Goal: Task Accomplishment & Management: Complete application form

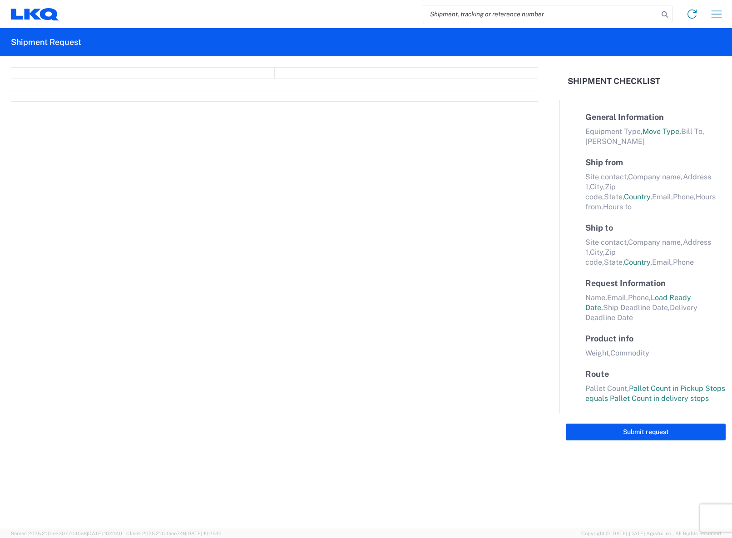
select select "FULL"
select select "LBS"
select select "IN"
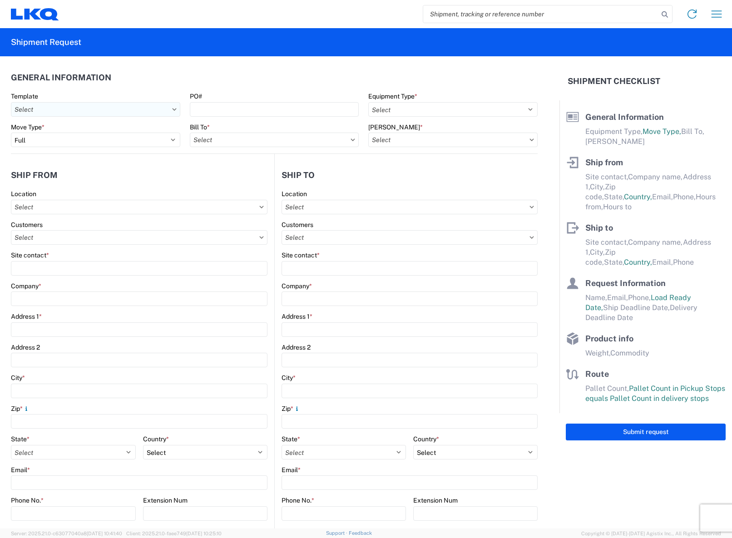
click at [173, 112] on input "text" at bounding box center [95, 109] width 169 height 15
type input "1140"
click at [164, 70] on header "General Information" at bounding box center [274, 77] width 527 height 20
click at [113, 210] on input "text" at bounding box center [139, 207] width 257 height 15
type input "1140"
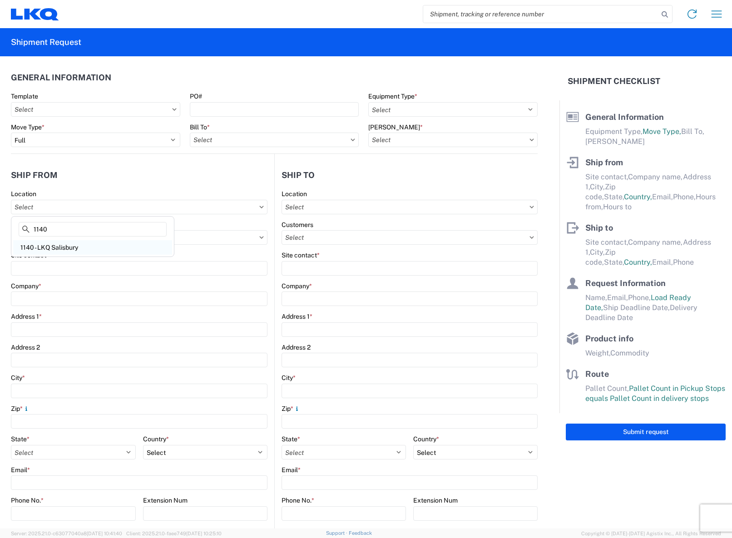
click at [122, 241] on div "1140 - LKQ Salisbury" at bounding box center [92, 247] width 159 height 15
type input "1140 - LKQ Salisbury"
type input "LKQ Corporation"
type input "[STREET_ADDRESS][PERSON_NAME]"
type input "[GEOGRAPHIC_DATA]"
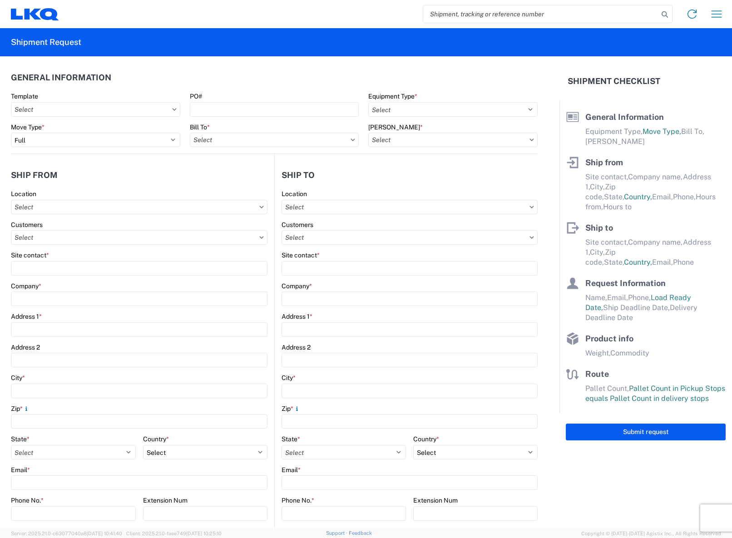
type input "28146"
select select "NC"
select select "US"
type input "[PHONE_NUMBER]"
type input "07:00"
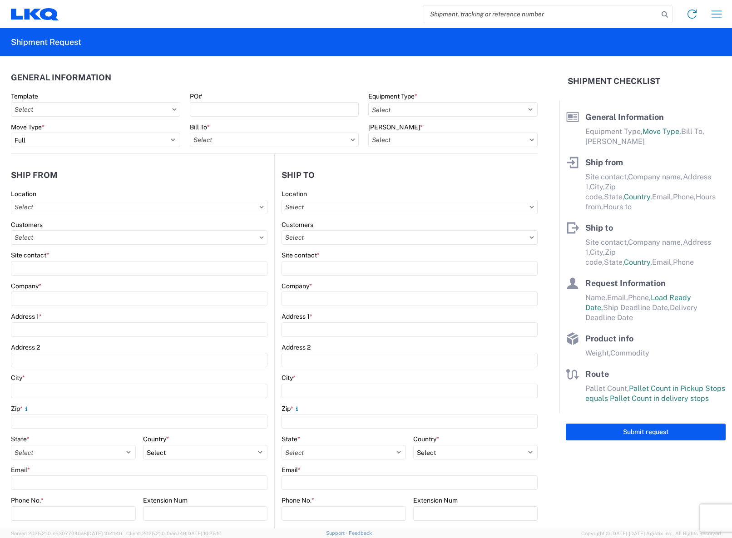
type input "12:00"
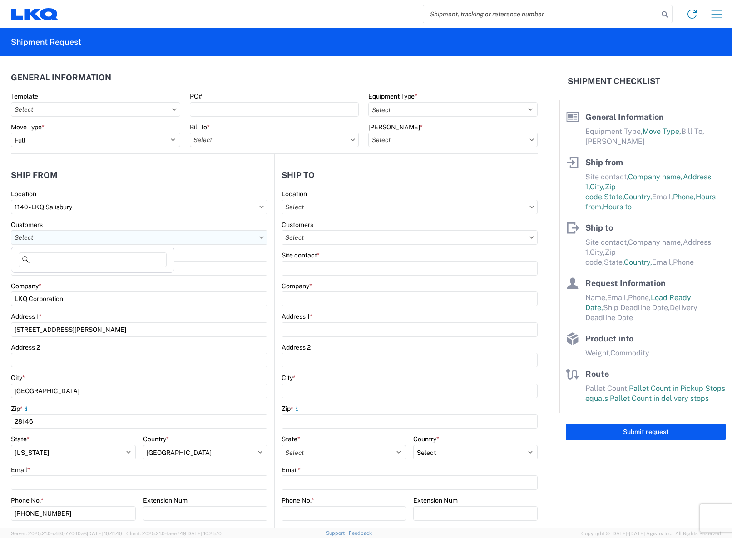
click at [156, 240] on input "text" at bounding box center [139, 237] width 257 height 15
type input "l"
click at [209, 232] on input "text" at bounding box center [139, 237] width 257 height 15
click at [210, 222] on div "Customers" at bounding box center [139, 225] width 257 height 8
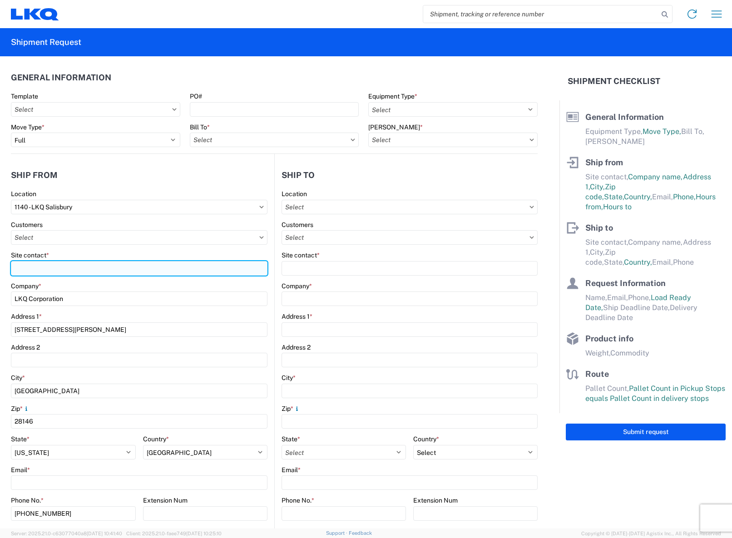
click at [142, 269] on input "Site contact *" at bounding box center [139, 268] width 257 height 15
type input "[PERSON_NAME]"
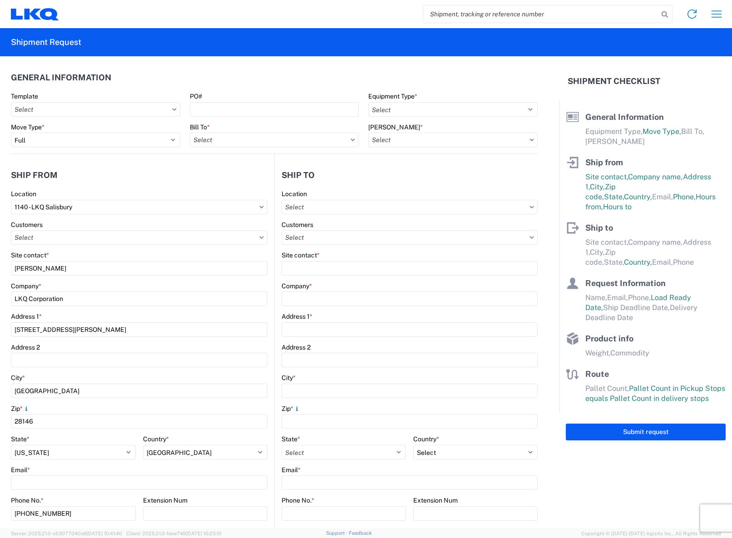
click at [150, 282] on div "Company *" at bounding box center [139, 286] width 257 height 8
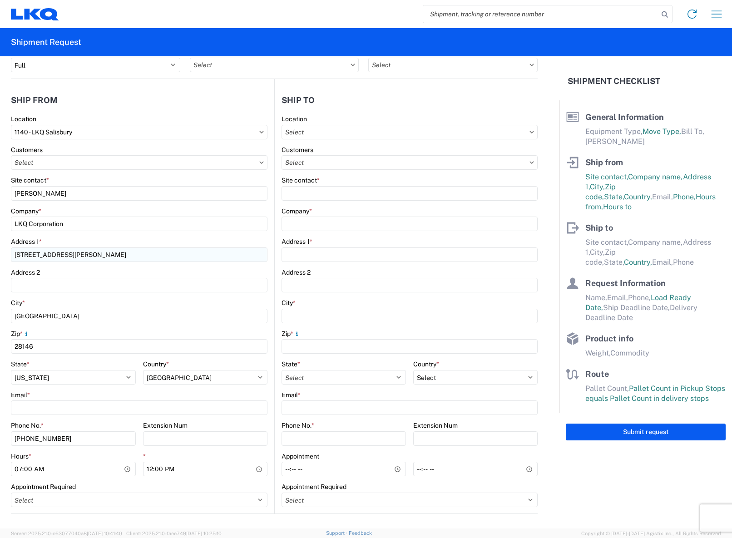
scroll to position [91, 0]
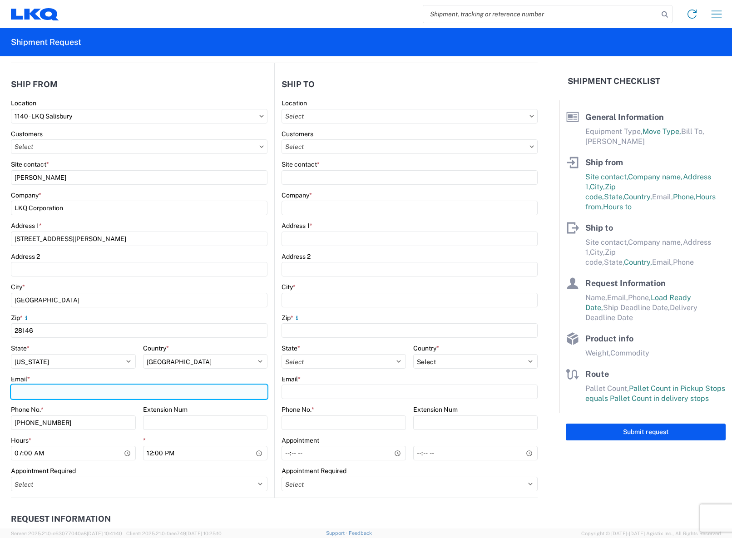
click at [101, 388] on input "Email *" at bounding box center [139, 392] width 257 height 15
type input "[PERSON_NAME][EMAIL_ADDRESS][DOMAIN_NAME]"
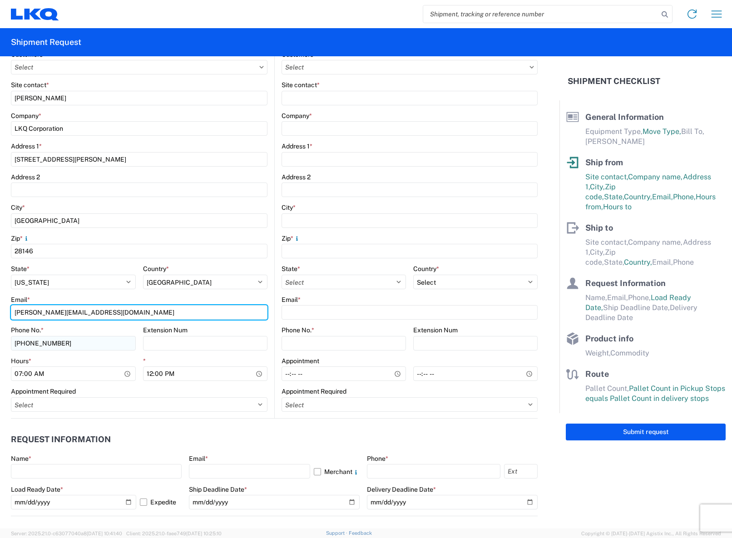
scroll to position [182, 0]
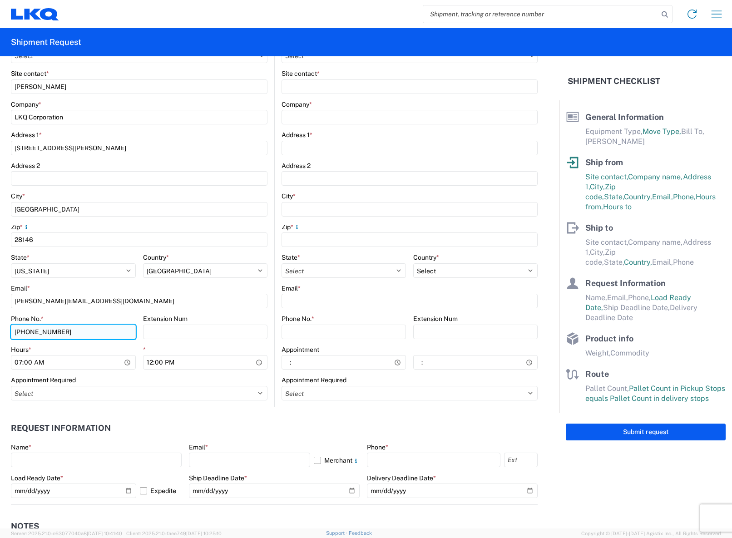
click at [67, 331] on input "[PHONE_NUMBER]" at bounding box center [73, 332] width 125 height 15
click at [62, 332] on input "[PHONE_NUMBER]" at bounding box center [73, 332] width 125 height 15
type input "9"
type input "[PHONE_NUMBER]"
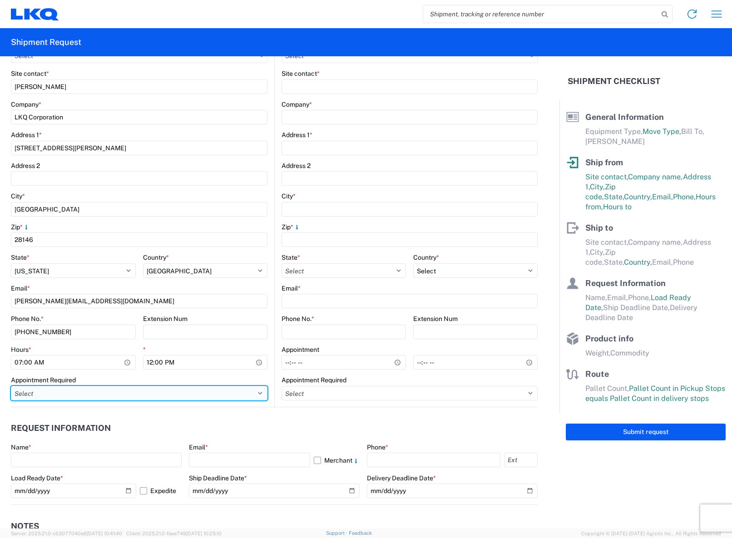
click at [107, 392] on select "Select Appt Required Appt Not Required Appt - First available" at bounding box center [139, 393] width 257 height 15
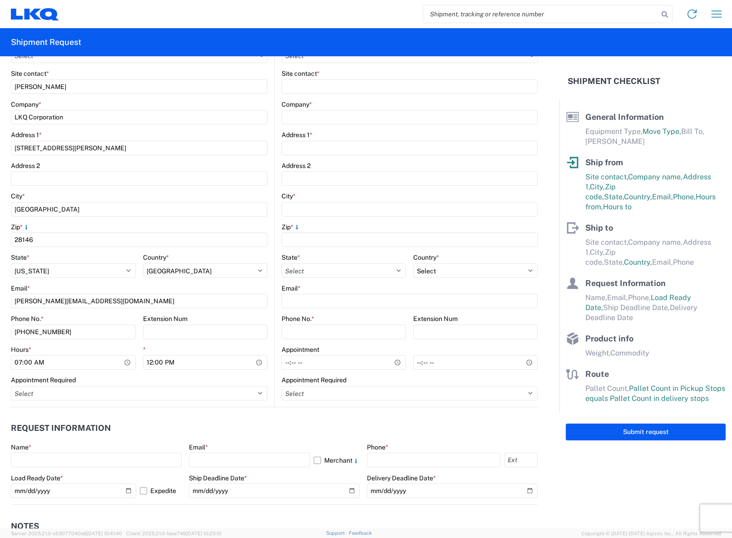
click at [106, 379] on div "Appointment Required" at bounding box center [139, 380] width 257 height 8
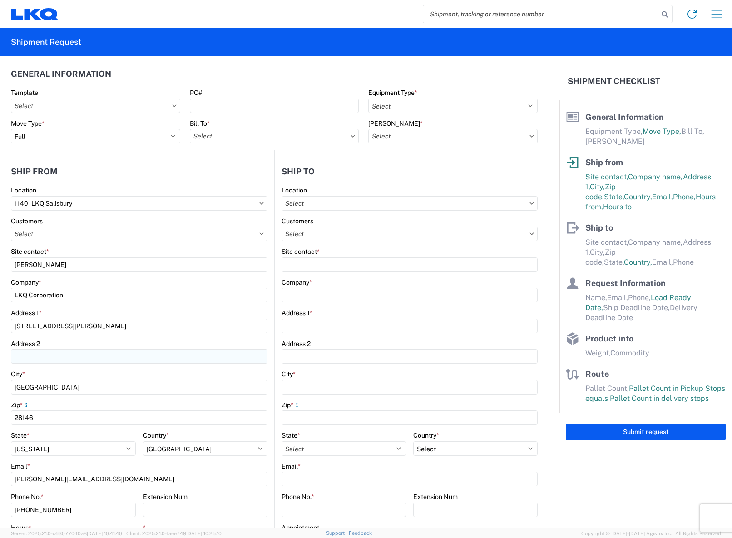
scroll to position [0, 0]
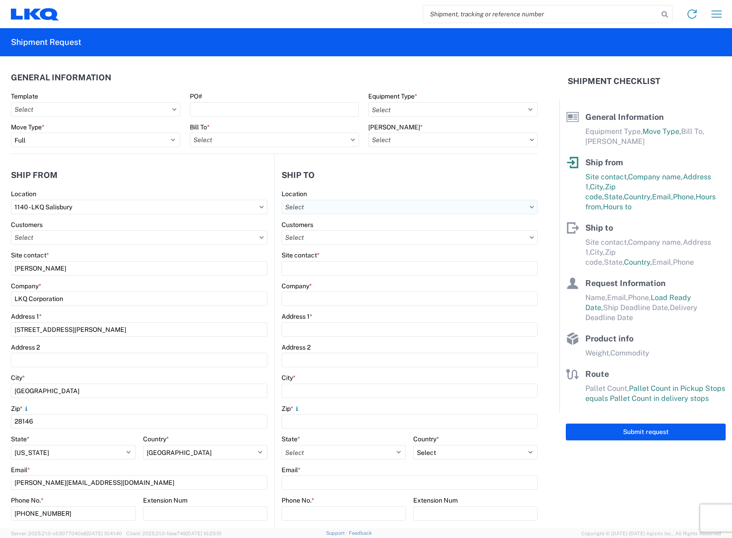
click at [364, 204] on input "text" at bounding box center [410, 207] width 256 height 15
type input "3392"
click at [337, 249] on div "3392 - Transmetco" at bounding box center [360, 247] width 159 height 15
type input "3392 - Transmetco"
type input "LKQ Corporation"
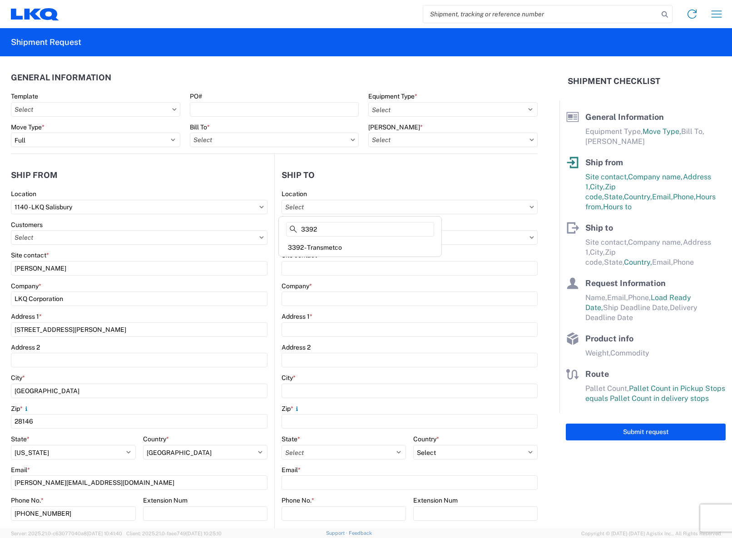
type input "[STREET_ADDRESS]"
type input "Huntington"
type input "46750"
select select "US"
type input "[PHONE_NUMBER]"
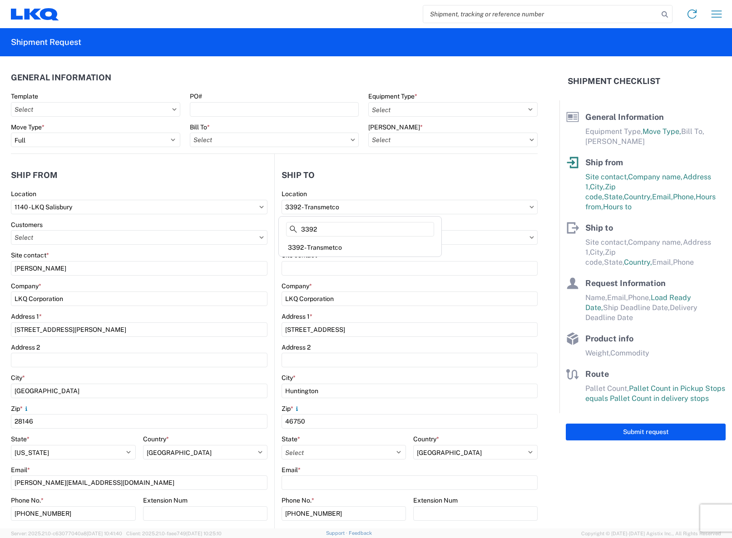
select select
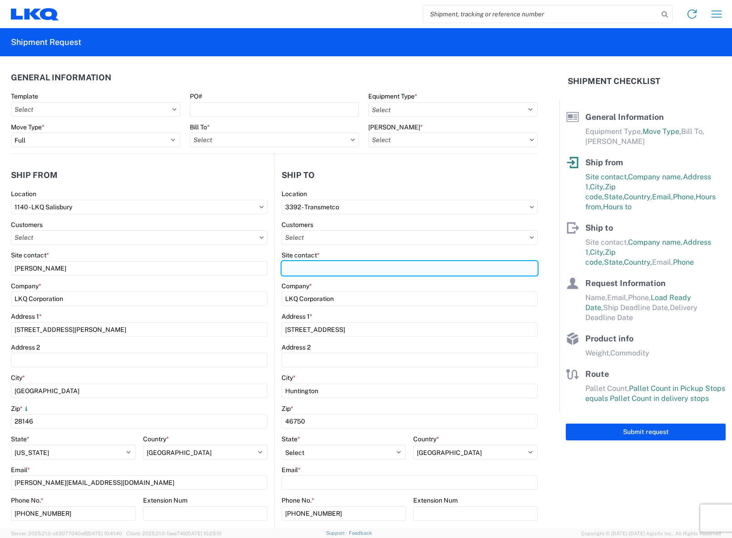
click at [342, 268] on input "Site contact *" at bounding box center [410, 268] width 256 height 15
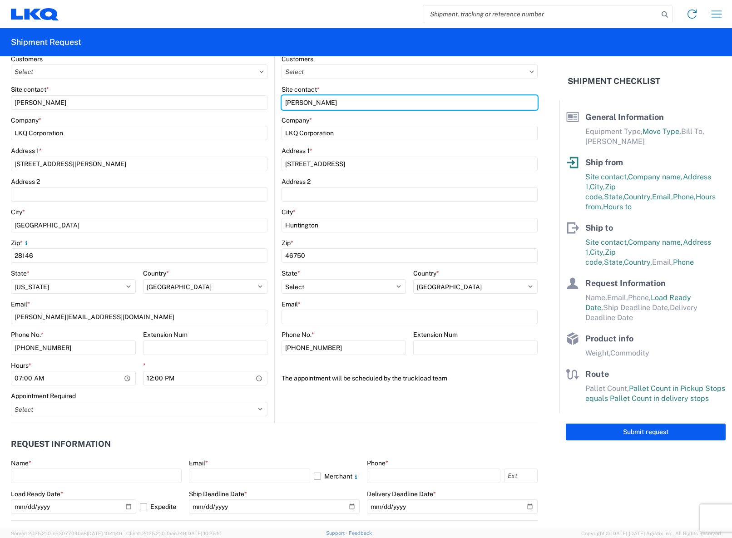
scroll to position [182, 0]
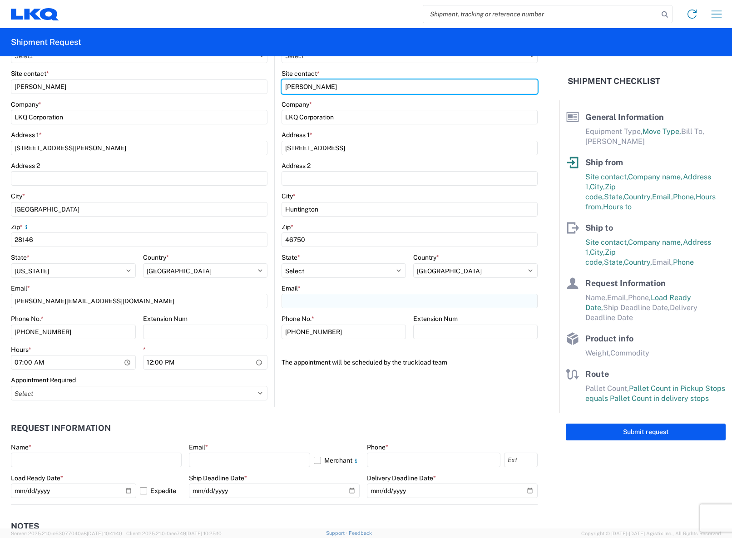
type input "[PERSON_NAME]"
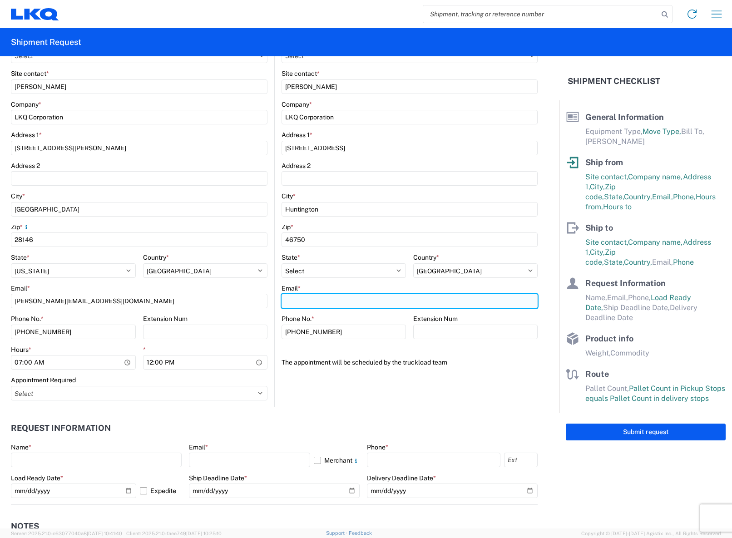
click at [351, 301] on input "Email *" at bounding box center [410, 301] width 256 height 15
type input "[EMAIL_ADDRESS][DOMAIN_NAME]"
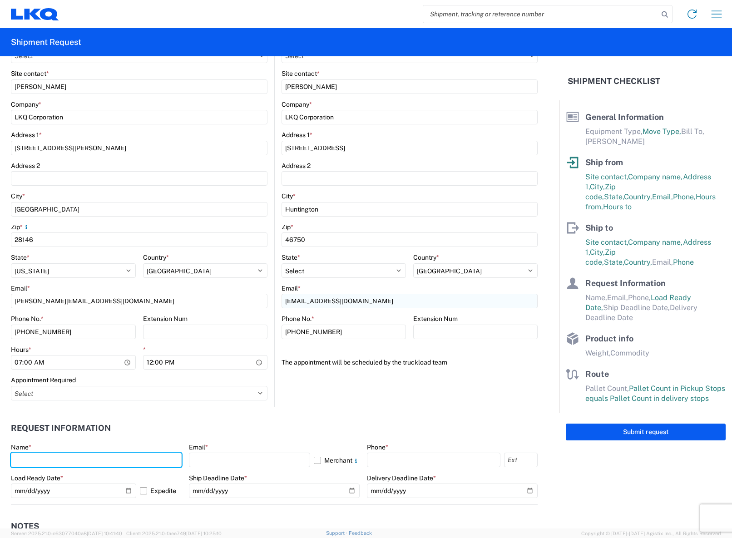
type input "[PERSON_NAME]"
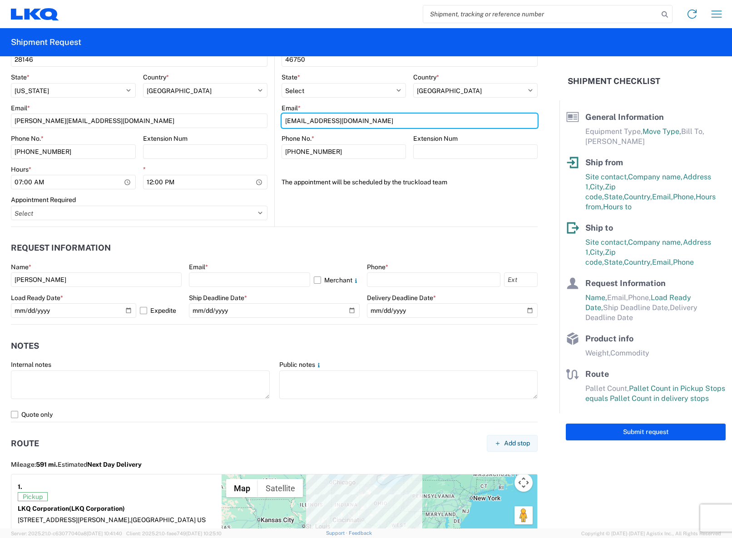
scroll to position [364, 0]
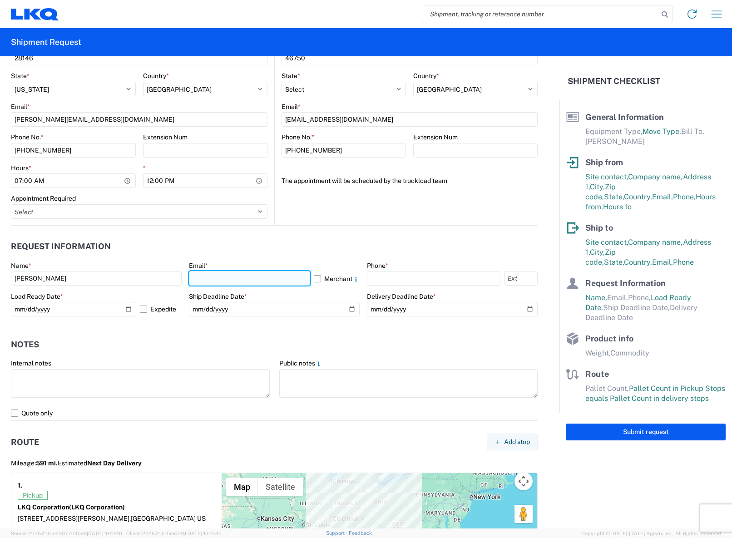
click at [233, 279] on input "text" at bounding box center [249, 278] width 121 height 15
type input "[PERSON_NAME][EMAIL_ADDRESS][DOMAIN_NAME]"
type input "7044330253"
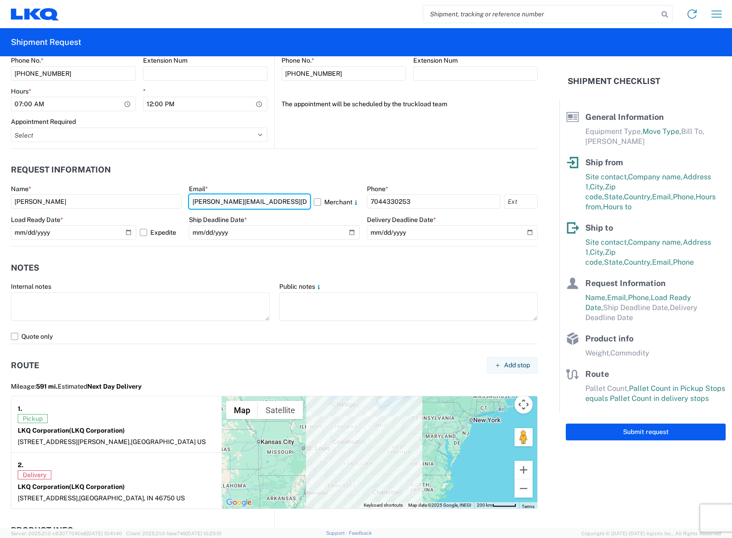
scroll to position [454, 0]
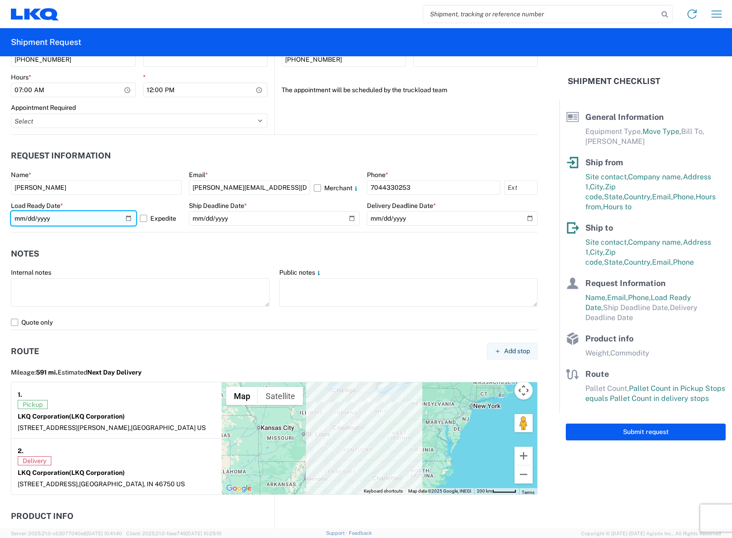
click at [125, 217] on input "[DATE]" at bounding box center [73, 218] width 125 height 15
type input "[DATE]"
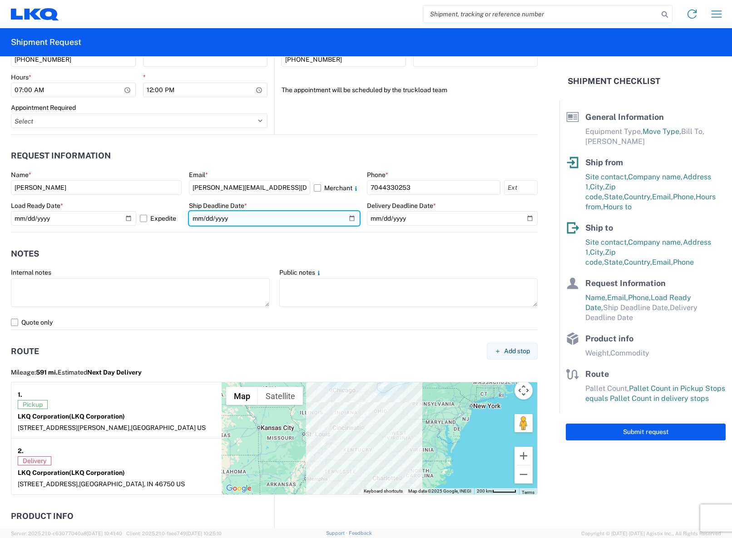
click at [352, 217] on input "date" at bounding box center [274, 218] width 171 height 15
click at [349, 217] on input "date" at bounding box center [274, 218] width 171 height 15
type input "[DATE]"
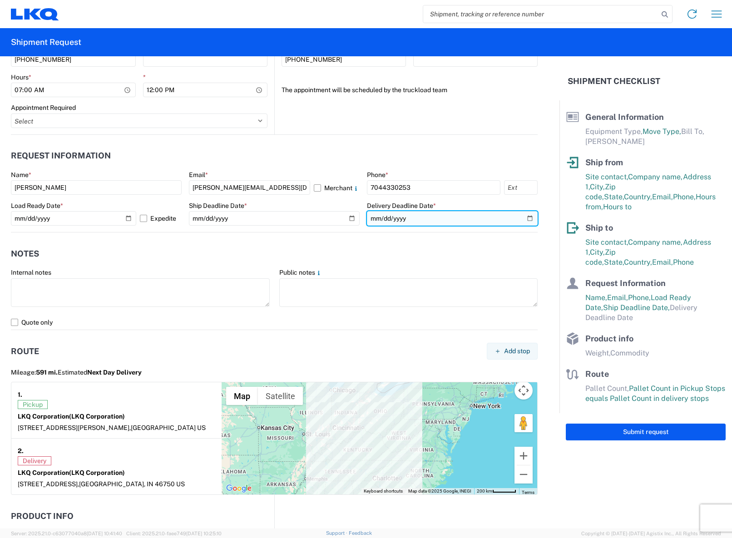
click at [524, 219] on input "date" at bounding box center [452, 218] width 171 height 15
type input "[DATE]"
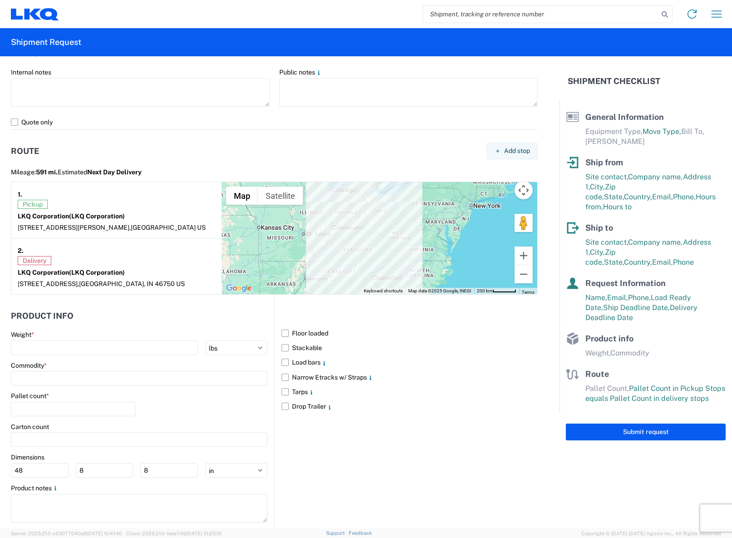
scroll to position [672, 0]
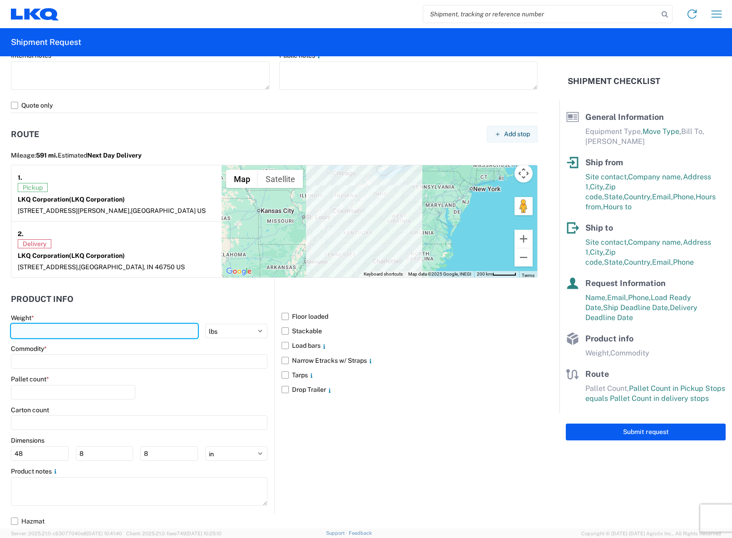
click at [167, 333] on input "number" at bounding box center [104, 331] width 187 height 15
type input "42000"
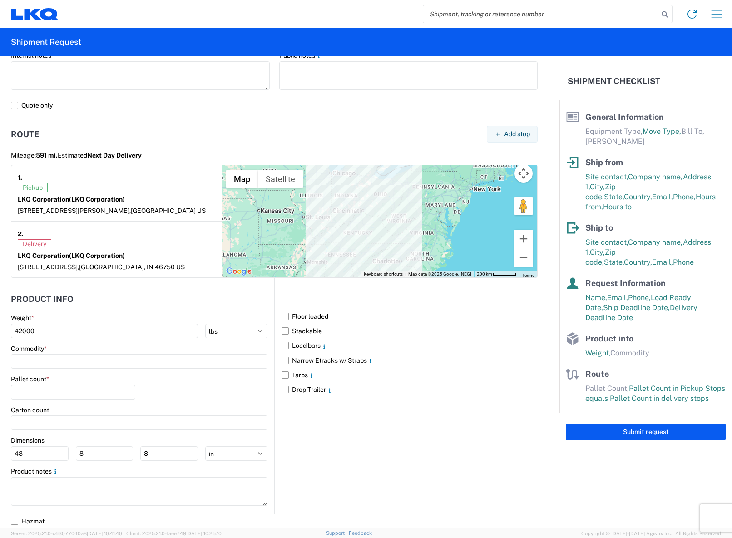
click at [184, 300] on header "Product Info" at bounding box center [143, 299] width 264 height 20
click at [182, 362] on input at bounding box center [139, 361] width 257 height 15
type input "whee"
click at [163, 399] on div "Wheels - Stacked & Palletized" at bounding box center [92, 402] width 159 height 15
type input "Wheels - Stacked & Palletized"
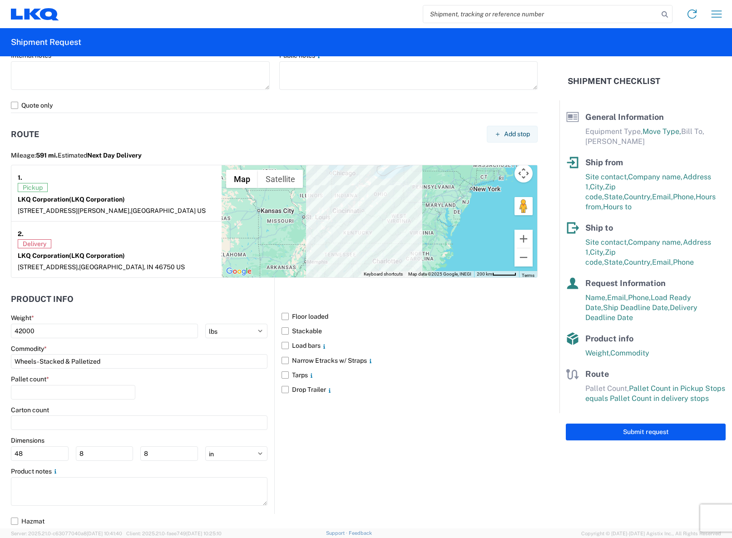
click at [188, 382] on div "Pallet count *" at bounding box center [139, 390] width 257 height 31
click at [111, 388] on input "number" at bounding box center [73, 392] width 125 height 15
type input "52"
click at [181, 379] on div "Pallet count * 52" at bounding box center [139, 390] width 257 height 31
click at [282, 331] on label "Stackable" at bounding box center [410, 331] width 256 height 15
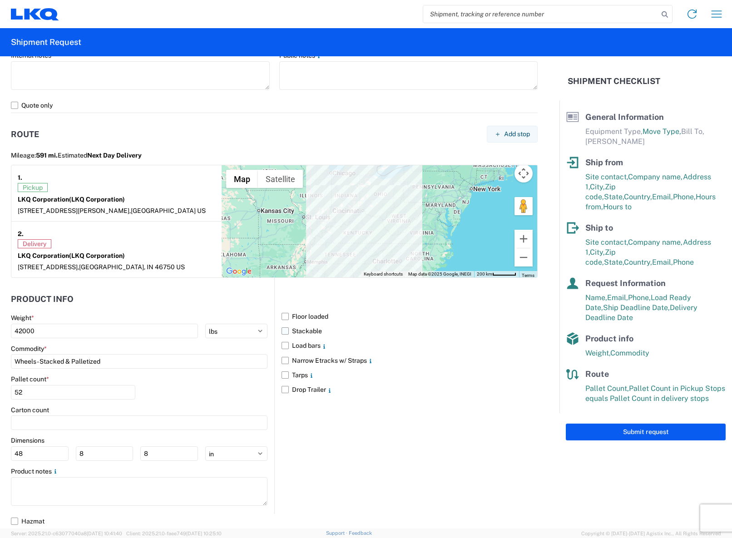
click at [0, 0] on input "Stackable" at bounding box center [0, 0] width 0 height 0
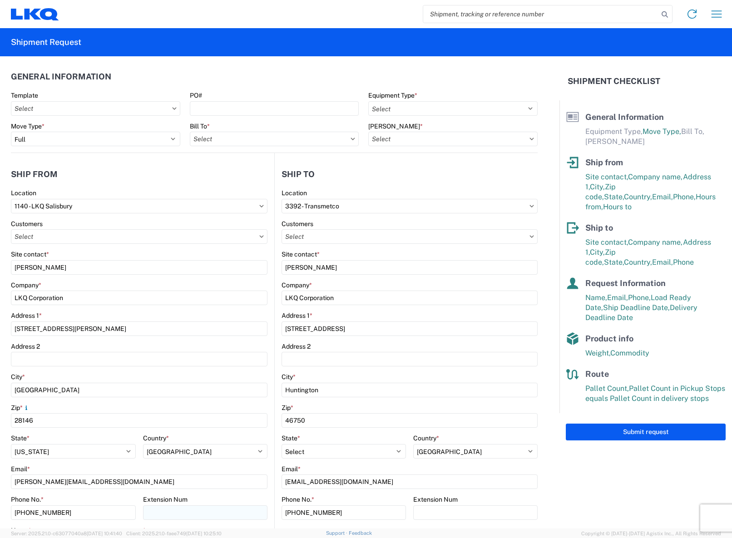
scroll to position [0, 0]
click at [222, 110] on input "PO#" at bounding box center [274, 109] width 169 height 15
type input "T31740"
click at [394, 112] on select "Select 53’ Dry Van Flatbed Dropdeck (van) Lowboy (flatbed) Rail" at bounding box center [453, 109] width 169 height 15
select select "STDV"
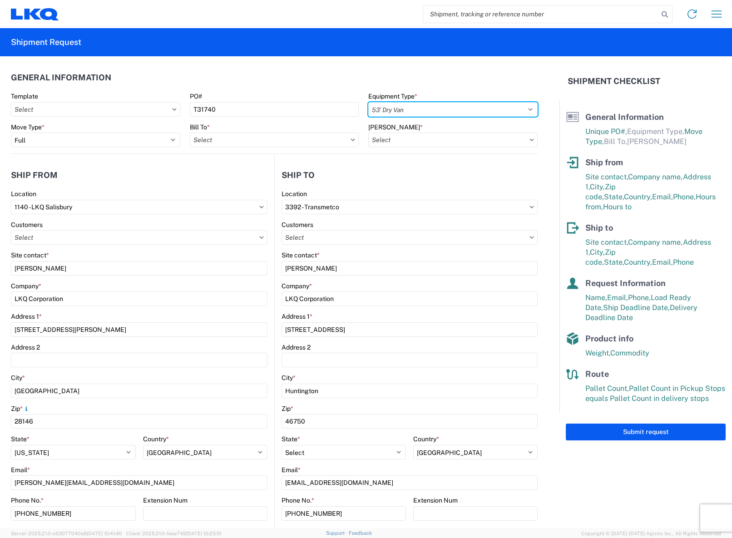
click at [369, 102] on select "Select 53’ Dry Van Flatbed Dropdeck (van) Lowboy (flatbed) Rail" at bounding box center [453, 109] width 169 height 15
click at [351, 140] on icon at bounding box center [353, 140] width 4 height 2
click at [351, 141] on icon at bounding box center [353, 140] width 5 height 3
click at [294, 138] on input "text" at bounding box center [274, 140] width 169 height 15
type input "3392"
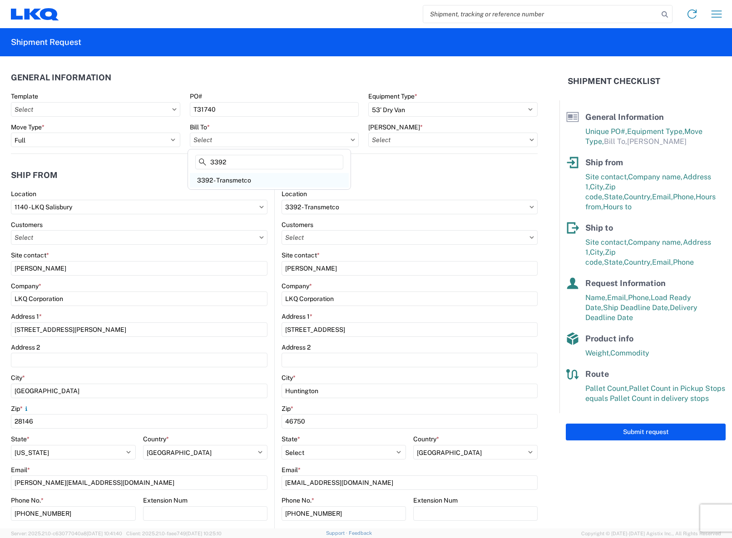
click at [244, 180] on div "3392 - Transmetco" at bounding box center [269, 180] width 159 height 15
type input "3392 - Transmetco"
click at [530, 141] on icon at bounding box center [532, 140] width 5 height 3
click at [505, 140] on input "text" at bounding box center [453, 140] width 169 height 15
click at [405, 161] on input "3392-3015-50180-0000" at bounding box center [446, 162] width 148 height 15
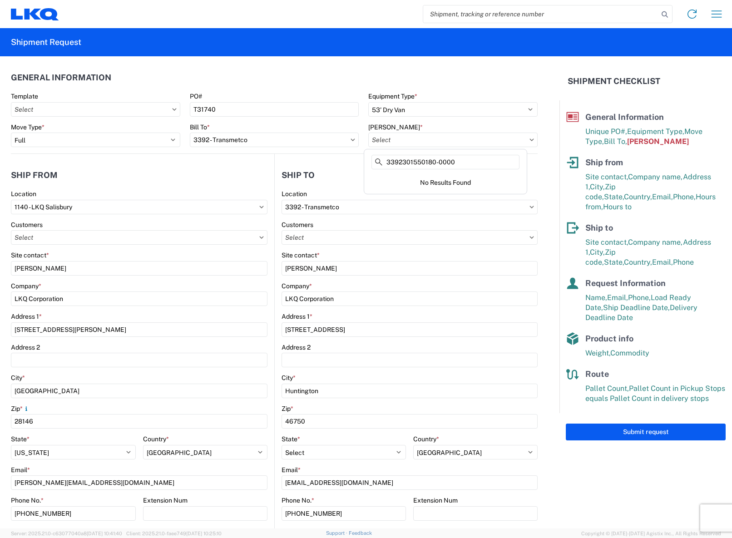
type input "33923015501800000"
click at [520, 139] on input "text" at bounding box center [453, 140] width 169 height 15
drag, startPoint x: 483, startPoint y: 156, endPoint x: 347, endPoint y: 156, distance: 135.9
click at [347, 156] on agx-block-ui "Home Shipment request Shipment tracking Shipment Request General Information Te…" at bounding box center [366, 269] width 732 height 538
click at [530, 140] on icon at bounding box center [532, 140] width 4 height 2
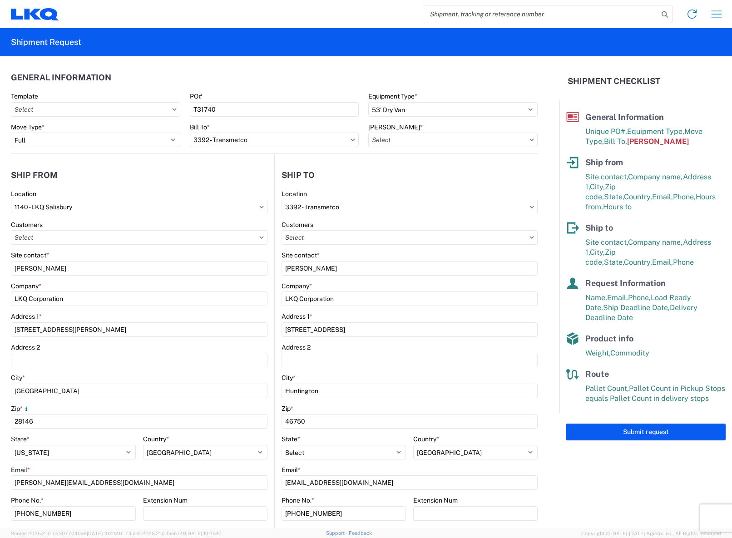
click at [530, 140] on icon at bounding box center [532, 140] width 4 height 2
click at [530, 139] on icon at bounding box center [532, 140] width 5 height 3
click at [523, 141] on input "text" at bounding box center [453, 140] width 169 height 15
click at [510, 178] on div "3392-3015-50180-0000 - 3392 Freight In - Wheel Cores" at bounding box center [450, 180] width 169 height 15
type input "3392-3015-50180-0000 - 3392 Freight In - Wheel Cores"
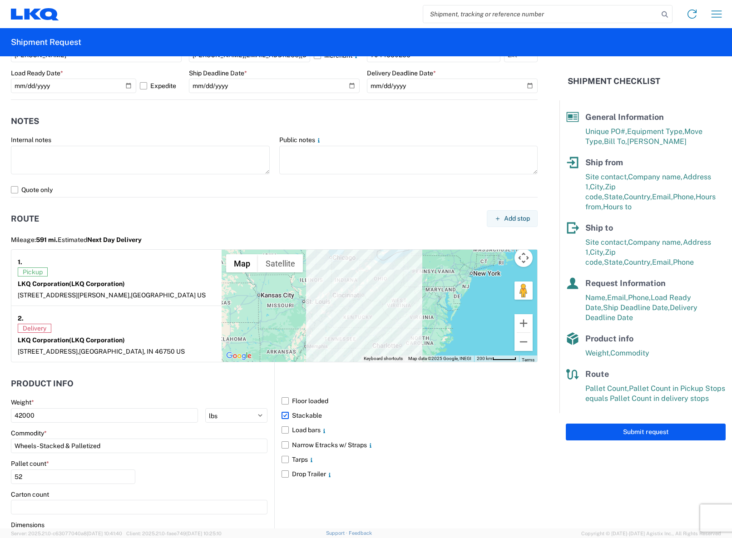
scroll to position [591, 0]
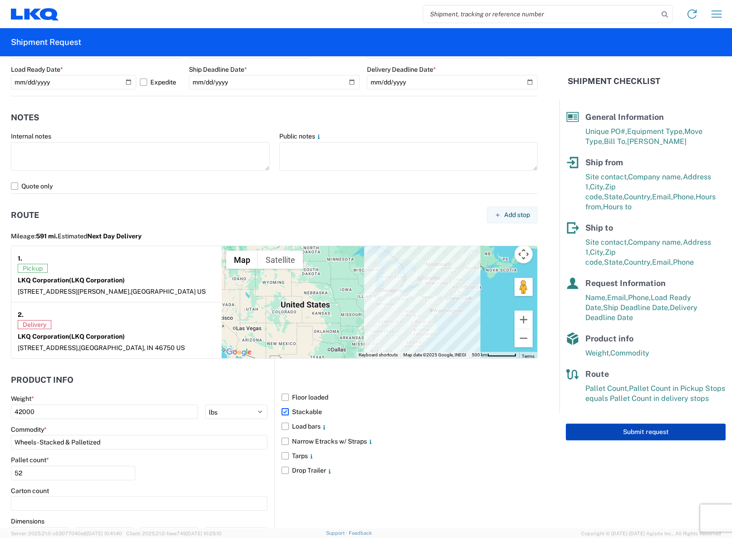
click at [647, 424] on button "Submit request" at bounding box center [646, 432] width 160 height 17
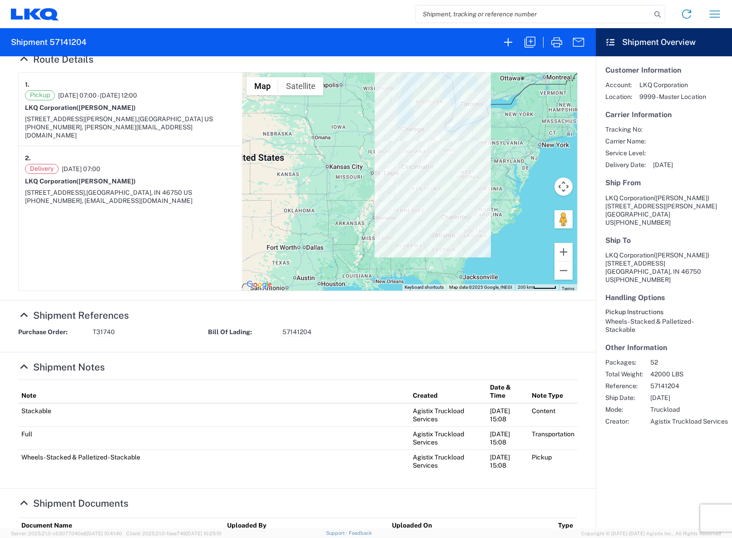
scroll to position [134, 0]
